Goal: Task Accomplishment & Management: Manage account settings

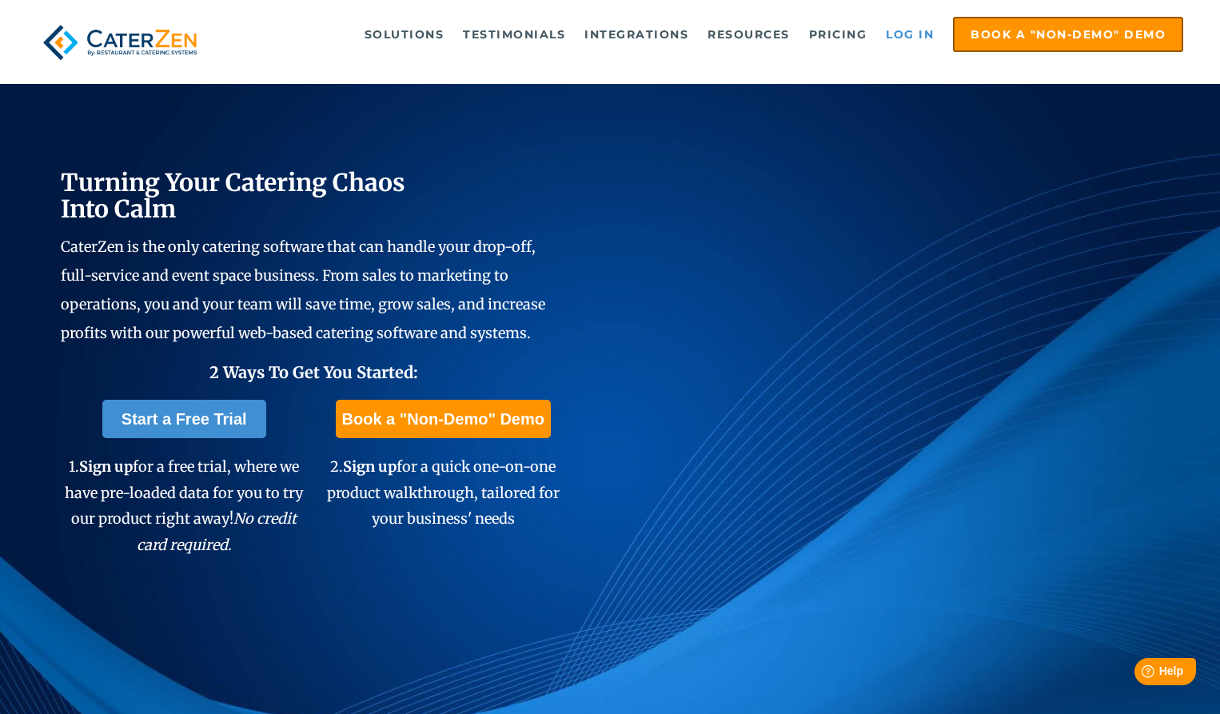
click at [900, 26] on link "Log in" at bounding box center [910, 34] width 64 height 32
click at [900, 34] on link "Log in" at bounding box center [910, 34] width 64 height 32
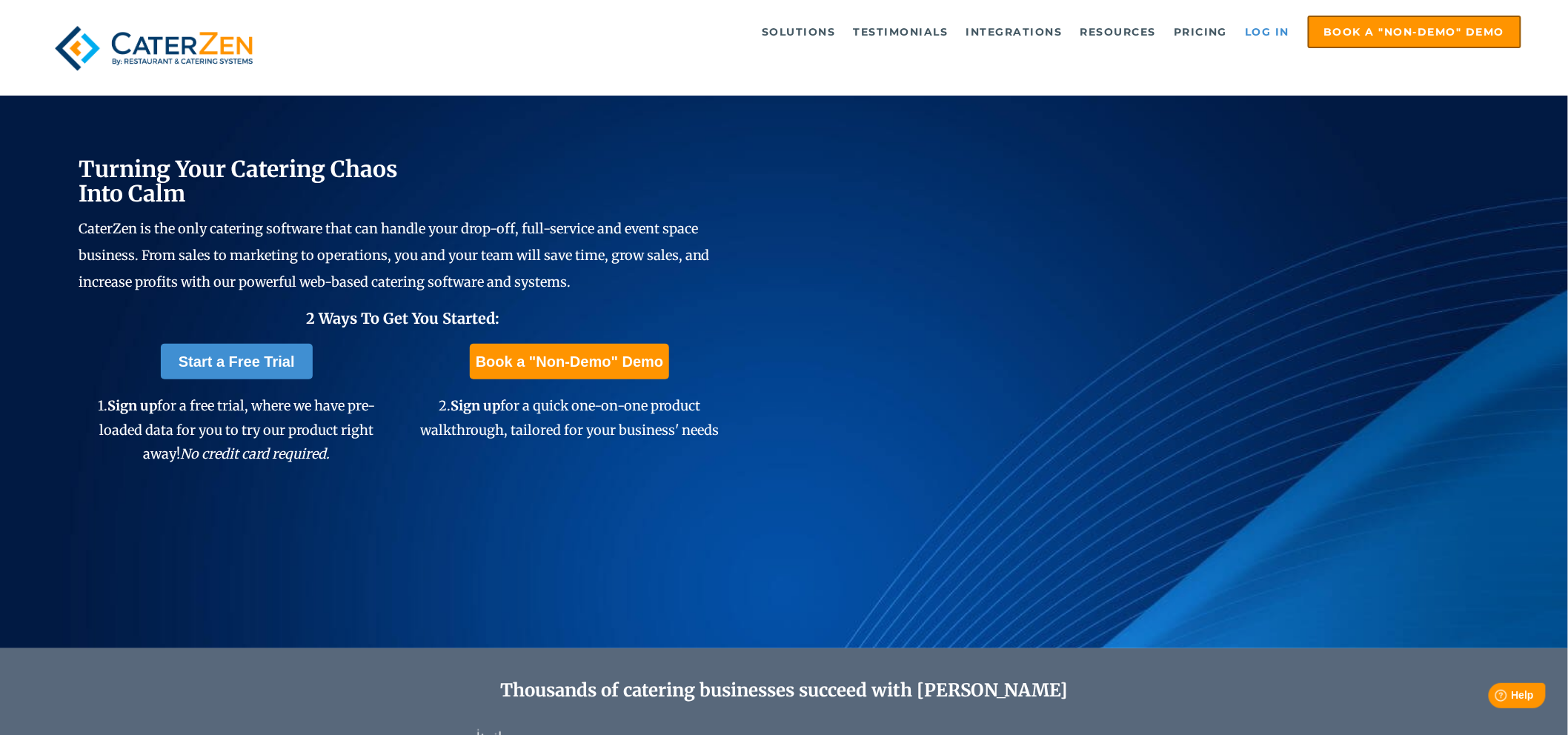
click at [1130, 26] on link "Log in" at bounding box center [1268, 32] width 59 height 30
